Goal: Transaction & Acquisition: Obtain resource

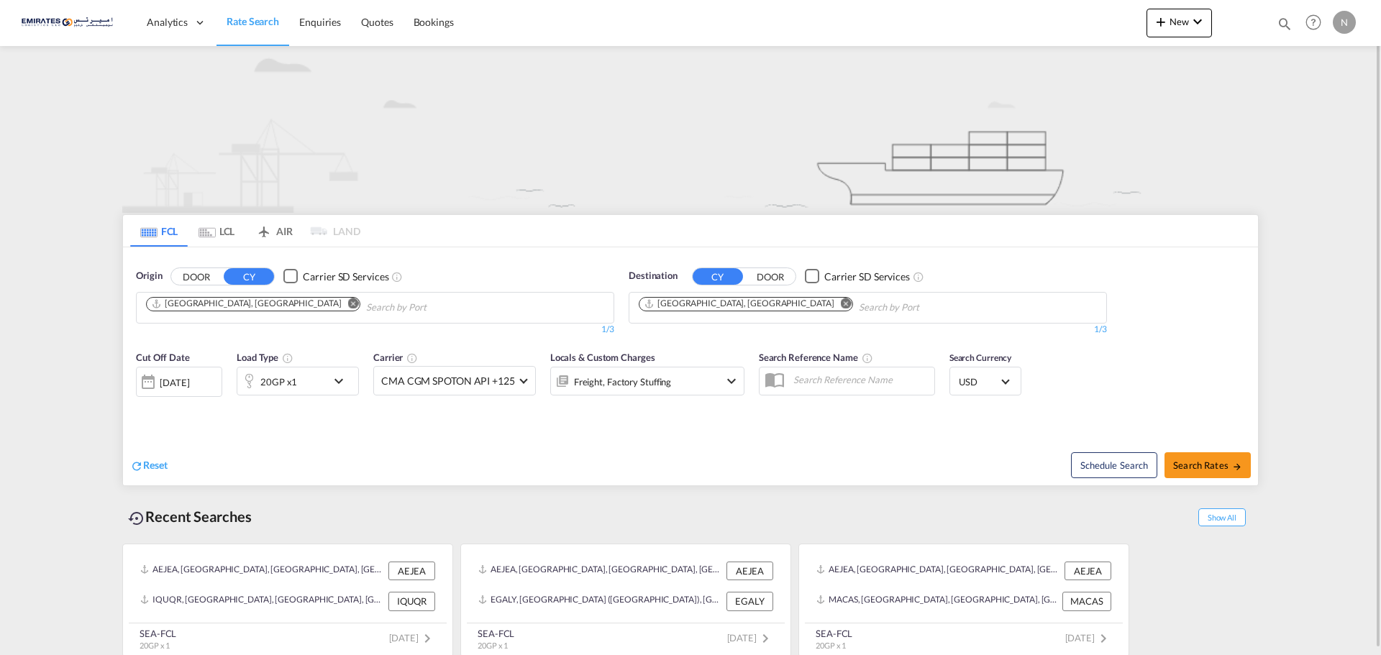
click at [841, 306] on md-icon "Remove" at bounding box center [846, 303] width 11 height 11
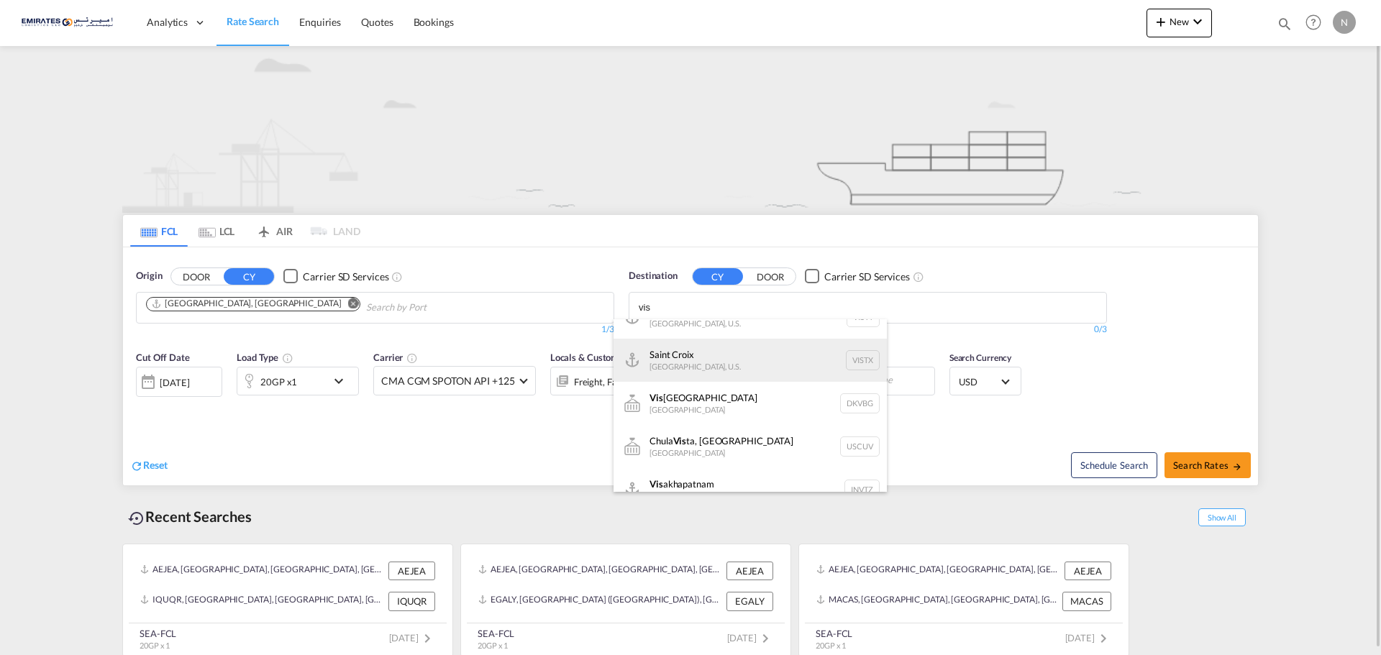
scroll to position [43, 0]
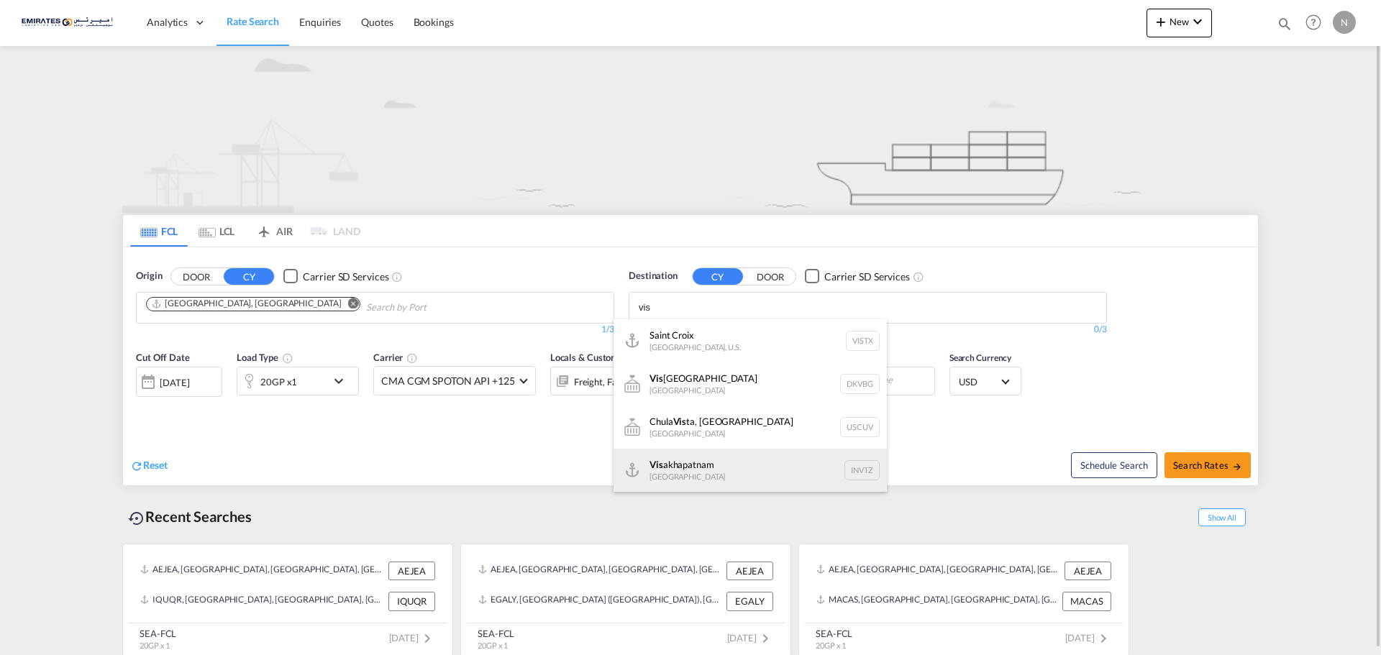
type input "vis"
click at [687, 460] on div "Vis akhapatnam [GEOGRAPHIC_DATA] INVTZ" at bounding box center [750, 470] width 273 height 43
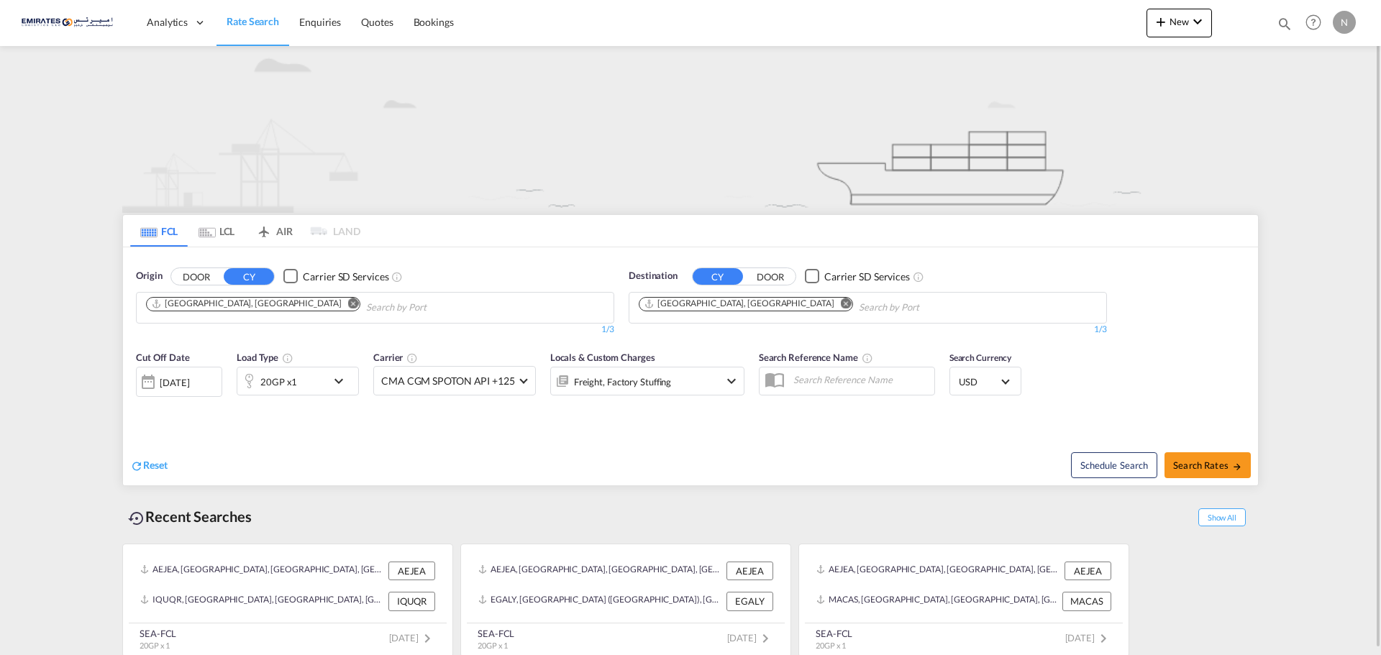
scroll to position [22, 0]
click at [1207, 462] on span "Search Rates" at bounding box center [1208, 466] width 69 height 12
type input "AEJEA to INVTZ / [DATE]"
